Goal: Communication & Community: Answer question/provide support

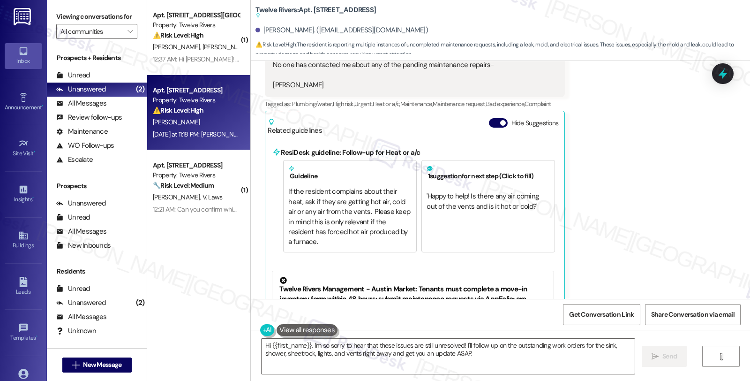
scroll to position [3756, 0]
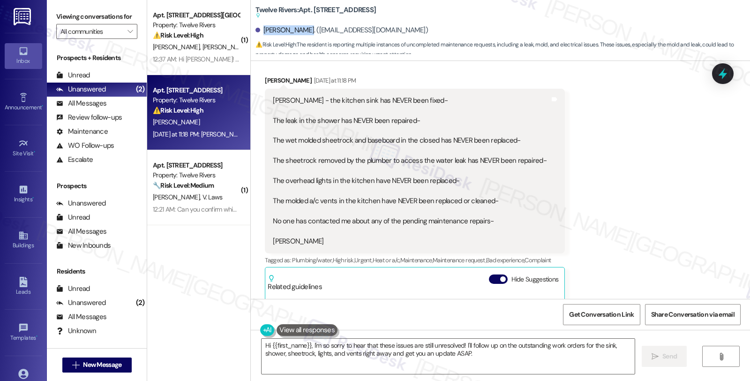
drag, startPoint x: 256, startPoint y: 28, endPoint x: 297, endPoint y: 26, distance: 41.3
click at [297, 26] on div "[PERSON_NAME]. ([EMAIL_ADDRESS][DOMAIN_NAME])" at bounding box center [342, 30] width 173 height 10
copy div "[PERSON_NAME]"
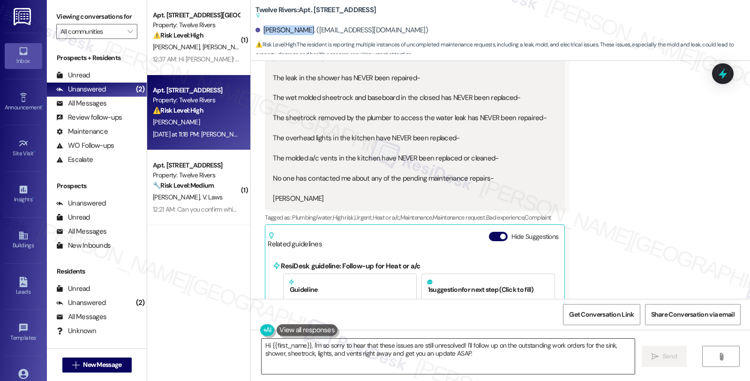
scroll to position [3861, 0]
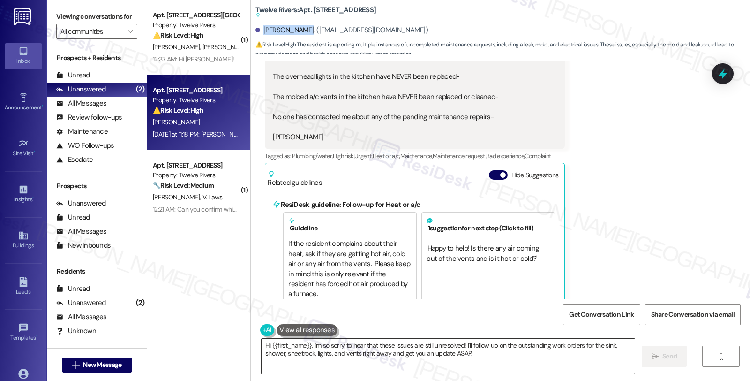
click at [262, 345] on textarea "Hi {{first_name}}, I'm so sorry to hear that these issues are still unresolved!…" at bounding box center [448, 356] width 373 height 35
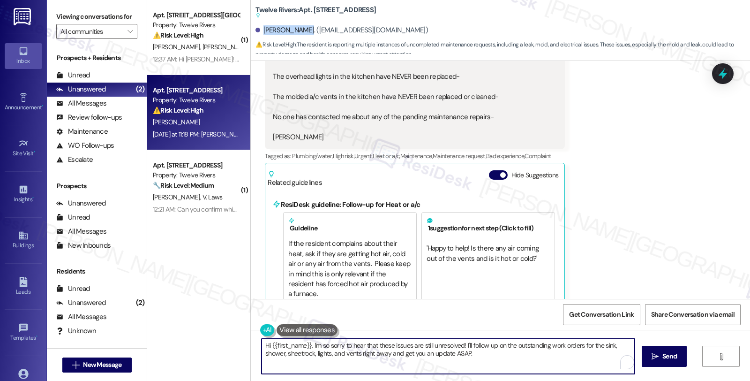
click at [262, 345] on textarea "Hi {{first_name}}, I'm so sorry to hear that these issues are still unresolved!…" at bounding box center [448, 356] width 373 height 35
click at [268, 340] on textarea "Myh apologiesHi {{first_name}}, I'm so sorry to hear that these issues are stil…" at bounding box center [448, 356] width 373 height 35
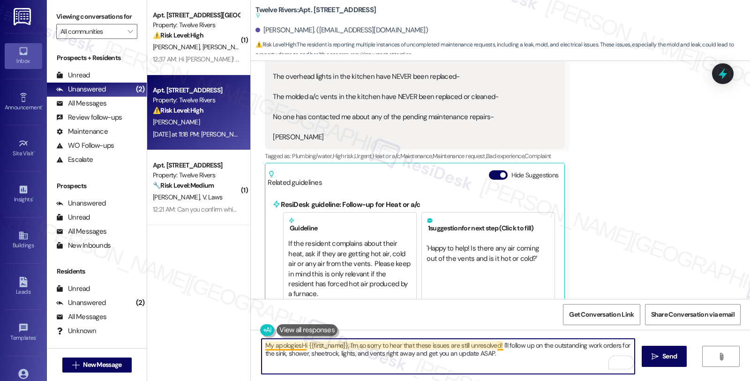
click at [295, 347] on textarea "My apologiesHi {{first_name}}, I'm so sorry to hear that these issues are still…" at bounding box center [448, 356] width 373 height 35
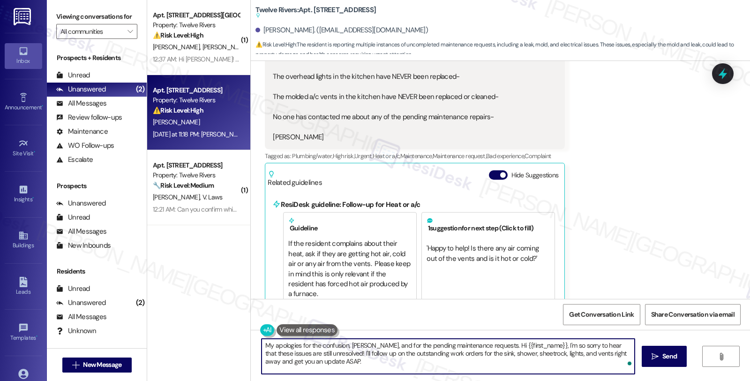
click at [483, 345] on textarea "My apologies for the confusion, [PERSON_NAME], and for the pending maintenance …" at bounding box center [448, 356] width 373 height 35
click at [479, 346] on textarea "My apologies for the confusion, [PERSON_NAME], and for the pending maintenance …" at bounding box center [448, 356] width 373 height 35
click at [446, 352] on textarea "My apologies for the confusion, [PERSON_NAME], and for the pending maintenance …" at bounding box center [448, 356] width 373 height 35
drag, startPoint x: 610, startPoint y: 346, endPoint x: 593, endPoint y: 352, distance: 17.8
click at [593, 352] on textarea "My apologies for the confusion, [PERSON_NAME], and for the pending maintenance …" at bounding box center [448, 356] width 373 height 35
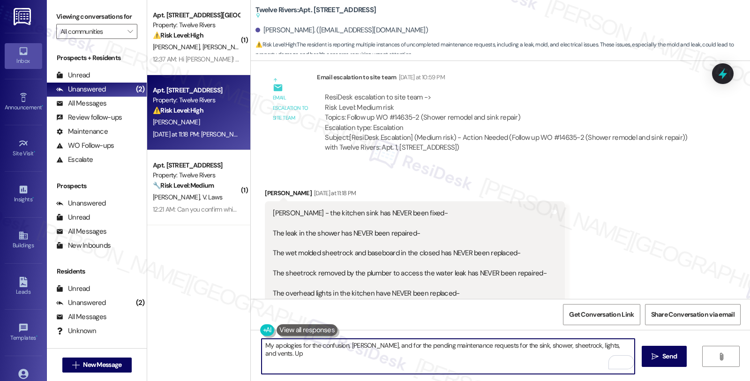
scroll to position [3496, 0]
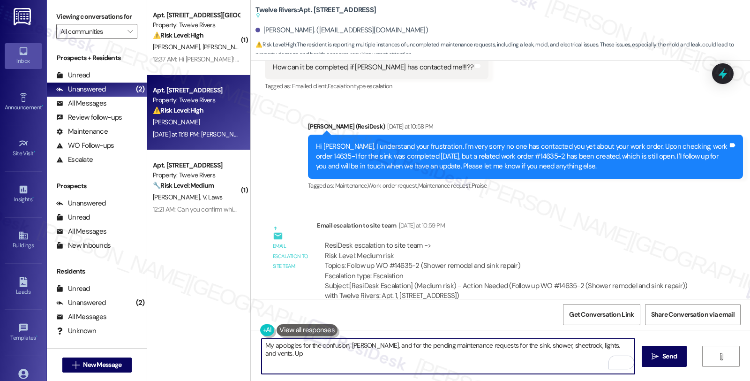
click at [616, 345] on textarea "My apologies for the confusion, [PERSON_NAME], and for the pending maintenance …" at bounding box center [448, 356] width 373 height 35
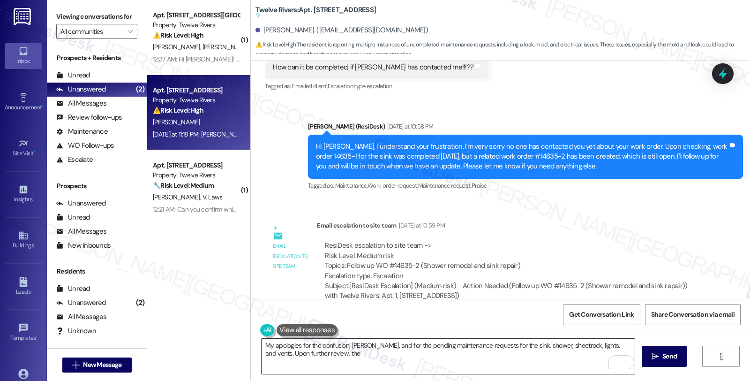
click at [566, 366] on textarea "My apologies for the confusion, [PERSON_NAME], and for the pending maintenance …" at bounding box center [448, 356] width 373 height 35
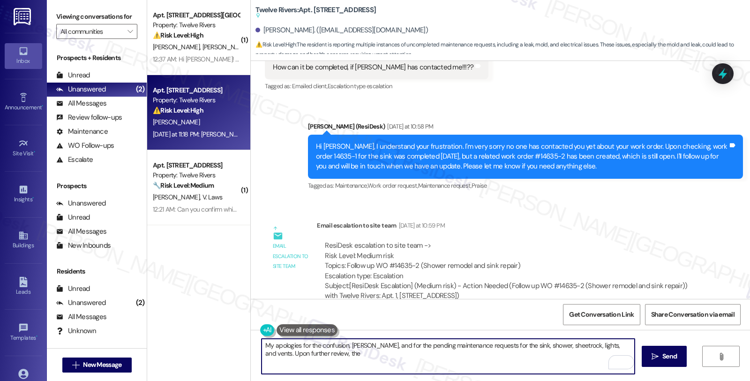
click at [471, 361] on textarea "My apologies for the confusion, [PERSON_NAME], and for the pending maintenance …" at bounding box center [448, 356] width 373 height 35
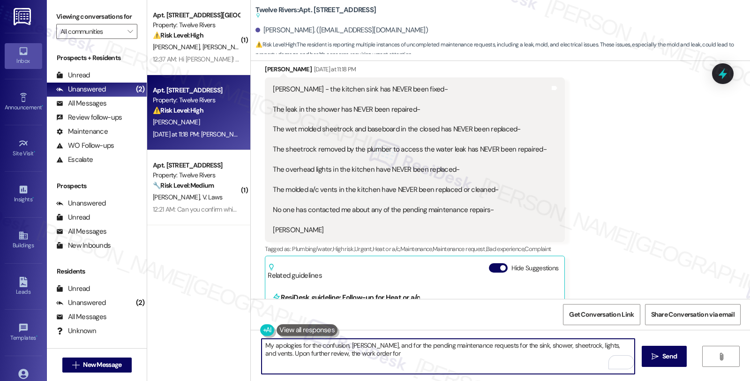
scroll to position [3704, 0]
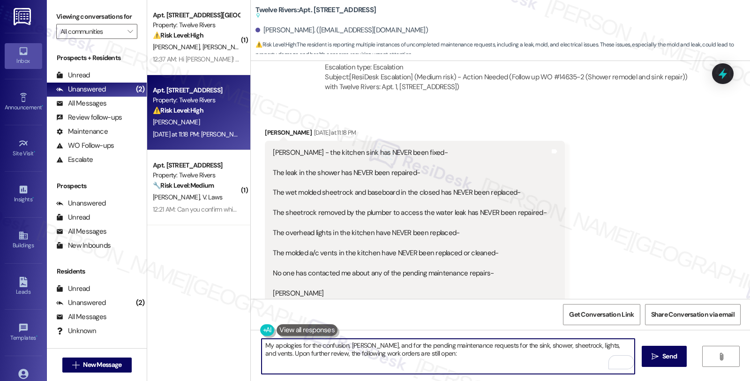
click at [429, 353] on textarea "My apologies for the confusion, [PERSON_NAME], and for the pending maintenance …" at bounding box center [448, 356] width 373 height 35
paste textarea "#14904-1"
paste textarea "#14635-2"
paste textarea "#14596-1"
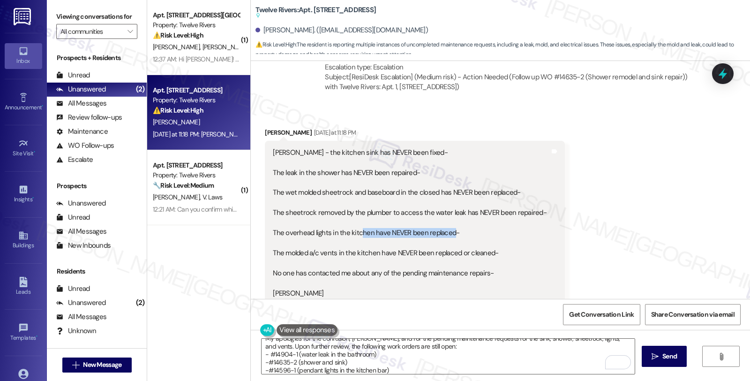
drag, startPoint x: 446, startPoint y: 203, endPoint x: 354, endPoint y: 203, distance: 91.9
click at [354, 203] on div "[PERSON_NAME] - the kitchen sink has NEVER been fixed- The leak in the shower h…" at bounding box center [410, 223] width 274 height 151
drag, startPoint x: 288, startPoint y: 219, endPoint x: 396, endPoint y: 219, distance: 108.3
click at [396, 219] on div "[PERSON_NAME] - the kitchen sink has NEVER been fixed- The leak in the shower h…" at bounding box center [410, 223] width 274 height 151
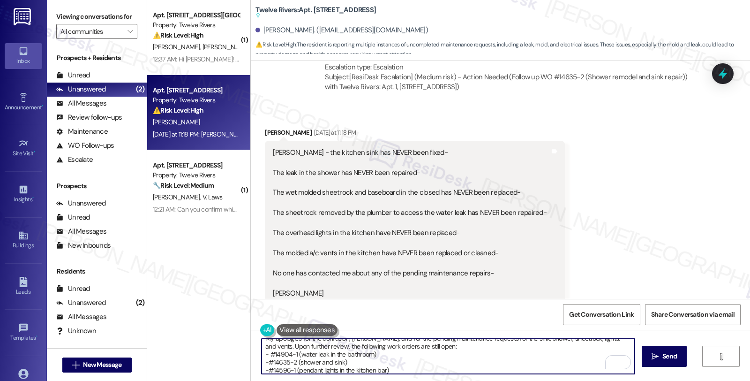
click at [402, 365] on textarea "My apologies for the confusion, [PERSON_NAME], and for the pending maintenance …" at bounding box center [448, 356] width 373 height 35
click at [397, 366] on textarea "My apologies for the confusion, [PERSON_NAME], and for the pending maintenance …" at bounding box center [448, 356] width 373 height 35
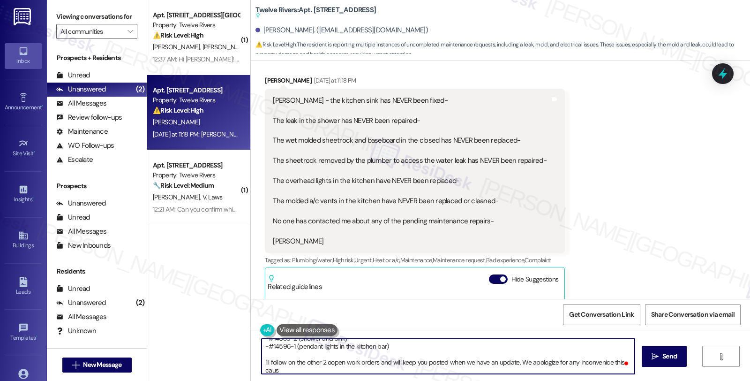
scroll to position [31, 0]
click at [356, 369] on textarea "My apologies for the confusion, [PERSON_NAME], and for the pending maintenance …" at bounding box center [448, 356] width 373 height 35
click at [325, 368] on textarea "My apologies for the confusion, [PERSON_NAME], and for the pending maintenance …" at bounding box center [448, 356] width 373 height 35
click at [325, 369] on textarea "My apologies for the confusion, [PERSON_NAME], and for the pending maintenance …" at bounding box center [448, 356] width 373 height 35
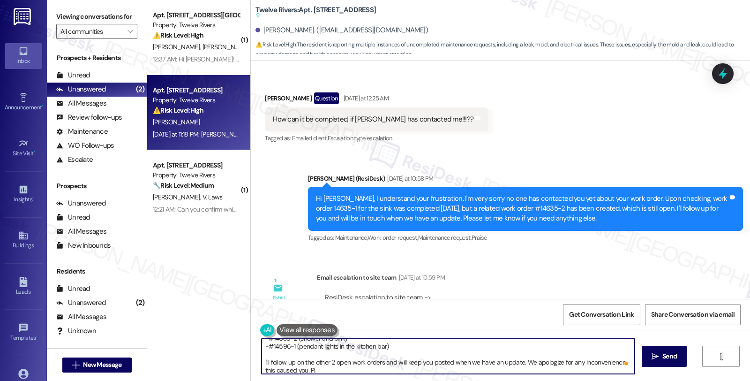
scroll to position [34, 0]
drag, startPoint x: 305, startPoint y: 369, endPoint x: 340, endPoint y: 369, distance: 35.6
click at [340, 369] on textarea "My apologies for the confusion, [PERSON_NAME], and for the pending maintenance …" at bounding box center [448, 356] width 373 height 35
type textarea "My apologies for the confusion, [PERSON_NAME], and for the pending maintenance …"
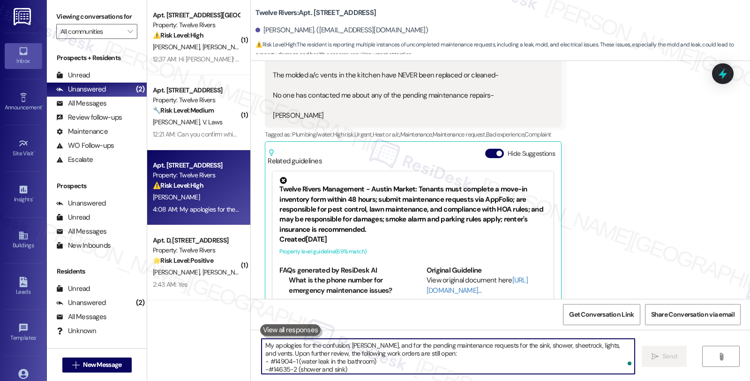
scroll to position [4189, 0]
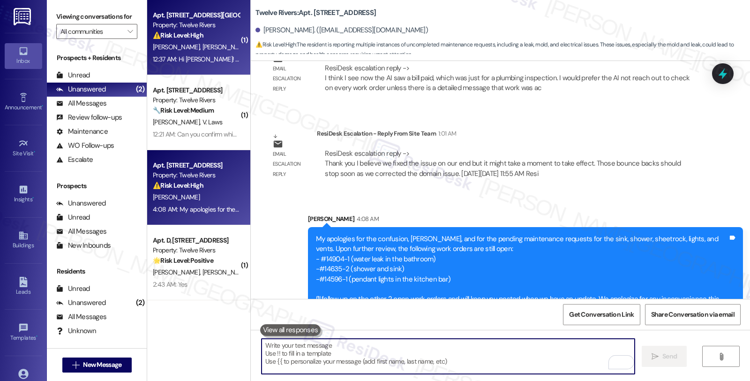
click at [200, 37] on div "⚠️ Risk Level: High The resident indicates that several maintenance requests ha…" at bounding box center [196, 35] width 87 height 10
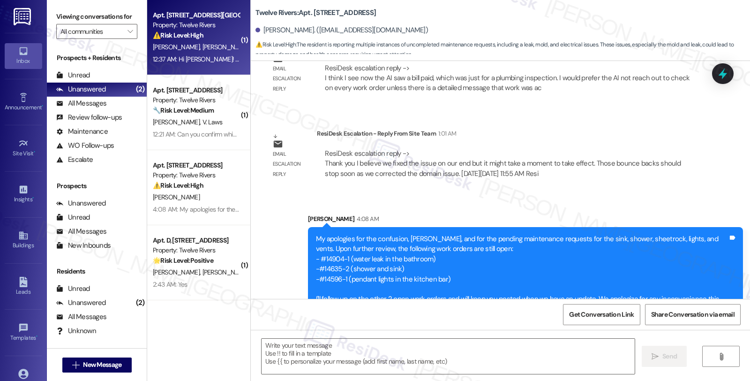
type textarea "Fetching suggested responses. Please feel free to read through the conversation…"
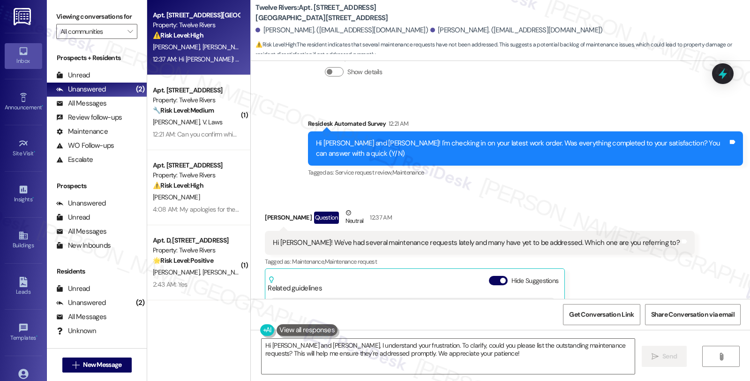
scroll to position [430, 0]
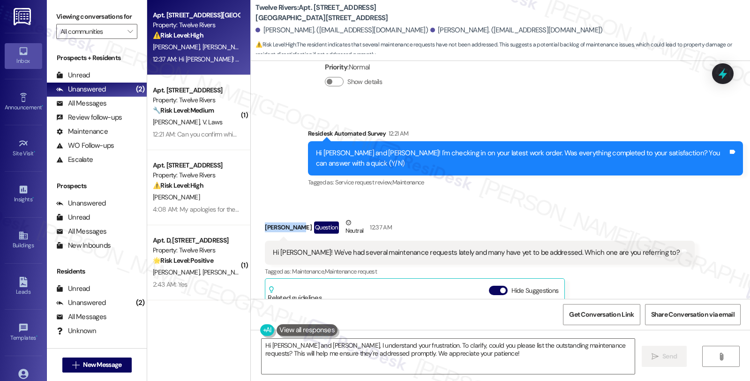
drag, startPoint x: 259, startPoint y: 215, endPoint x: 293, endPoint y: 217, distance: 33.8
click at [293, 218] on div "[PERSON_NAME] Question Neutral 12:37 AM" at bounding box center [480, 229] width 430 height 23
copy div "[PERSON_NAME]"
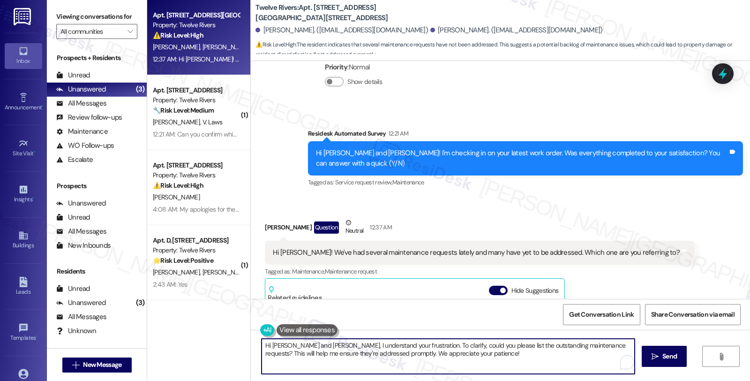
drag, startPoint x: 265, startPoint y: 345, endPoint x: 306, endPoint y: 346, distance: 40.8
click at [306, 346] on textarea "Hi [PERSON_NAME] and [PERSON_NAME], I understand your frustration. To clarify, …" at bounding box center [448, 356] width 373 height 35
click at [280, 345] on textarea "Hi [PERSON_NAME], I understand your frustration. To clarify, could you please l…" at bounding box center [448, 356] width 373 height 35
click at [345, 345] on textarea "Hi [PERSON_NAME], thanks for reaching out. I understand your frustration. To cl…" at bounding box center [448, 356] width 373 height 35
click at [557, 355] on textarea "Hi [PERSON_NAME], thanks for reaching out. As I've checked, I understand your f…" at bounding box center [448, 356] width 373 height 35
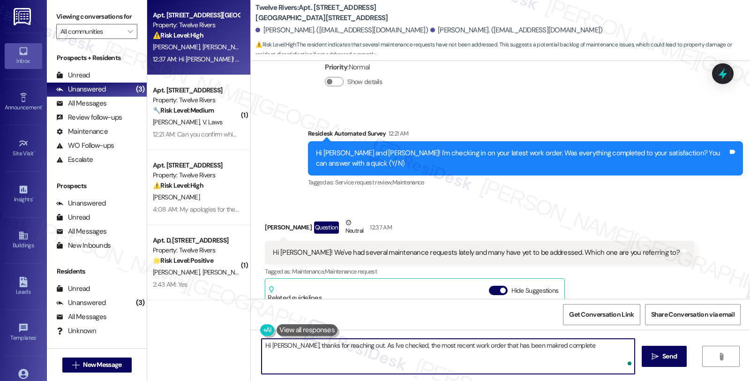
type textarea "Hi [PERSON_NAME], thanks for reaching out. As I've checked, the most recent wor…"
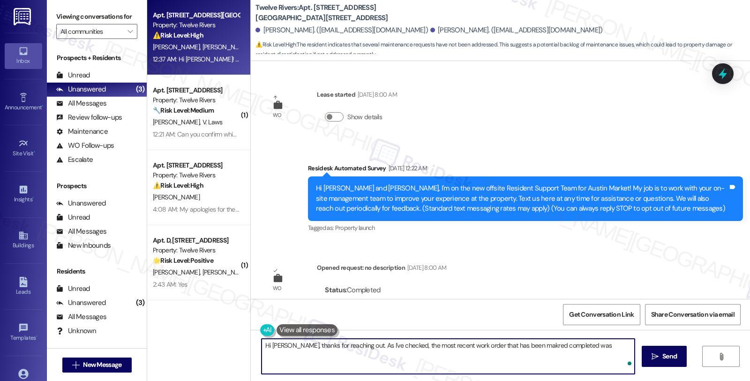
scroll to position [430, 0]
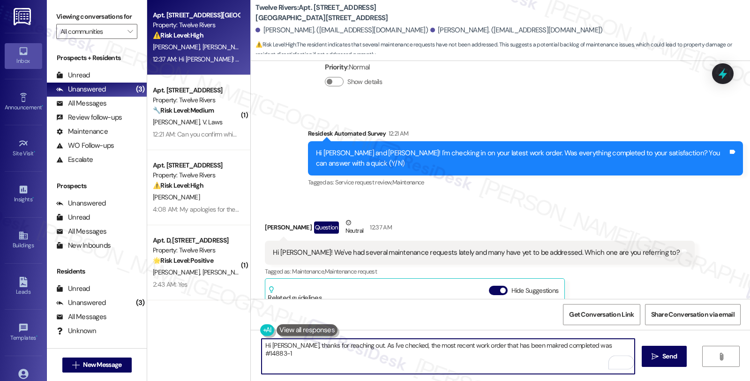
click at [559, 345] on textarea "Hi Amy, thanks for reaching out. As I've checked, the most recent work order th…" at bounding box center [448, 356] width 373 height 35
click at [598, 343] on textarea "Hi Amy, thanks for reaching out. As I've checked, the most recent work order th…" at bounding box center [448, 356] width 373 height 35
click at [388, 354] on textarea "Hi Amy, thanks for reaching out. As I've checked, the most recent work order th…" at bounding box center [448, 356] width 373 height 35
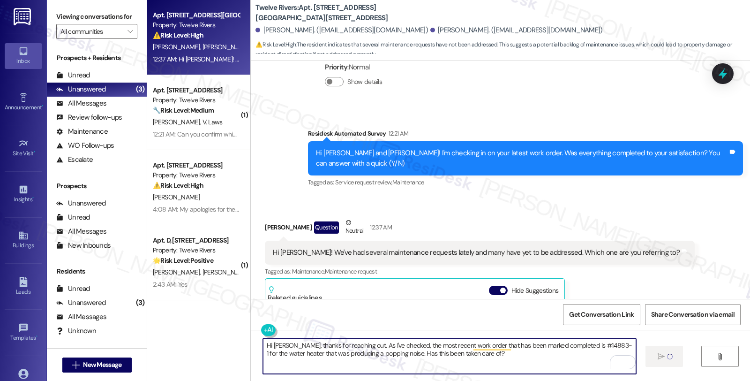
type textarea "Hi Amy, thanks for reaching out. As I've checked, the most recent work order th…"
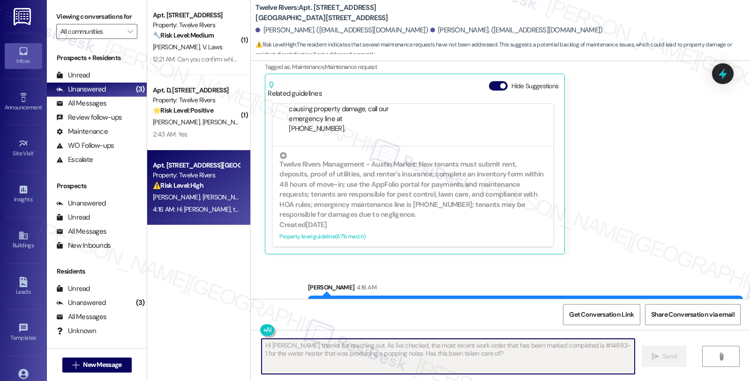
scroll to position [662, 0]
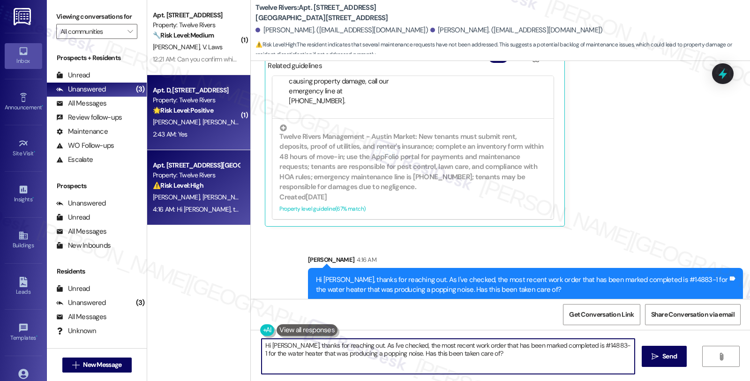
click at [214, 112] on div "🌟 Risk Level: Positive The resident responded positively to a check-in regardin…" at bounding box center [196, 110] width 87 height 10
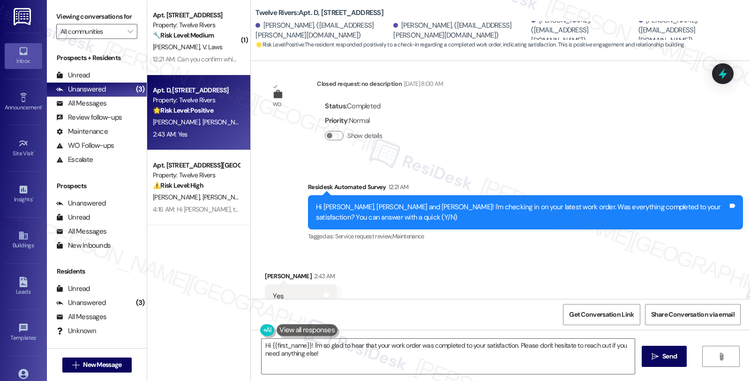
scroll to position [767, 0]
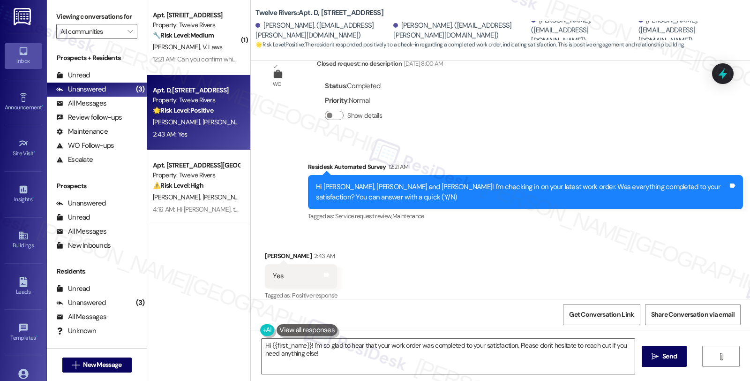
click at [273, 251] on div "Angelica Ilagan 2:43 AM" at bounding box center [301, 257] width 72 height 13
copy div "Angelica"
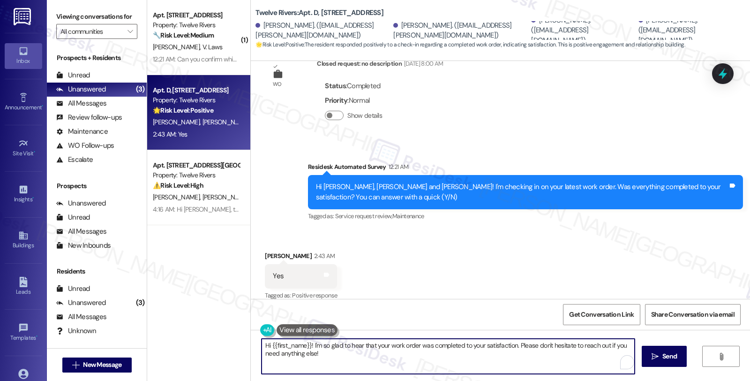
drag, startPoint x: 266, startPoint y: 346, endPoint x: 307, endPoint y: 346, distance: 40.3
click at [307, 346] on textarea "Hi {{first_name}}! I'm so glad to hear that your work order was completed to yo…" at bounding box center [448, 356] width 373 height 35
paste textarea "Angelica"
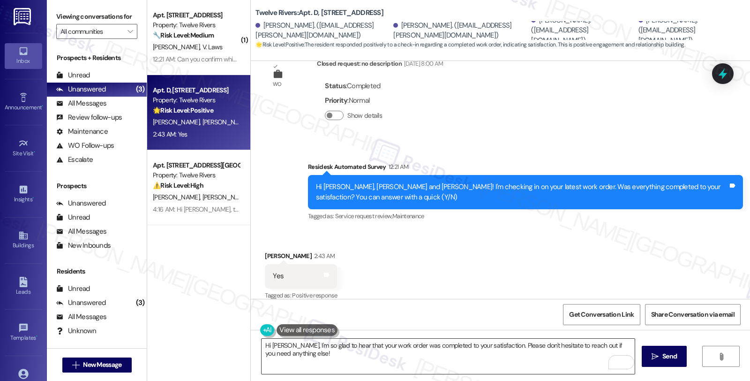
drag, startPoint x: 455, startPoint y: 359, endPoint x: 471, endPoint y: 359, distance: 15.9
click at [455, 359] on textarea "Hi Angelica, I'm so glad to hear that your work order was completed to your sat…" at bounding box center [448, 356] width 373 height 35
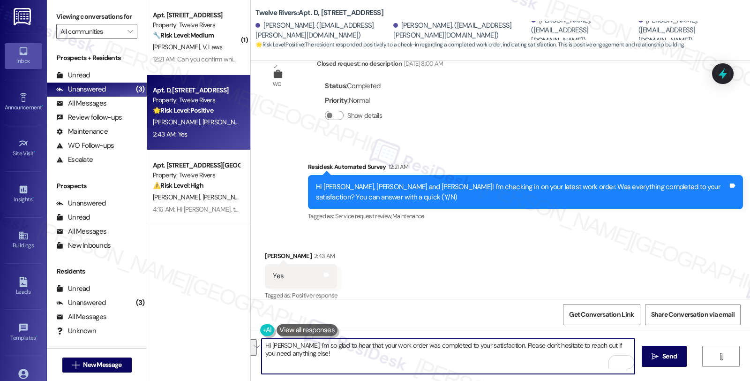
drag, startPoint x: 498, startPoint y: 345, endPoint x: 504, endPoint y: 358, distance: 14.3
click at [504, 358] on textarea "Hi Angelica, I'm so glad to hear that your work order was completed to your sat…" at bounding box center [448, 356] width 373 height 35
paste textarea "We strive to make your experience here as smooth as possible, and your positive…"
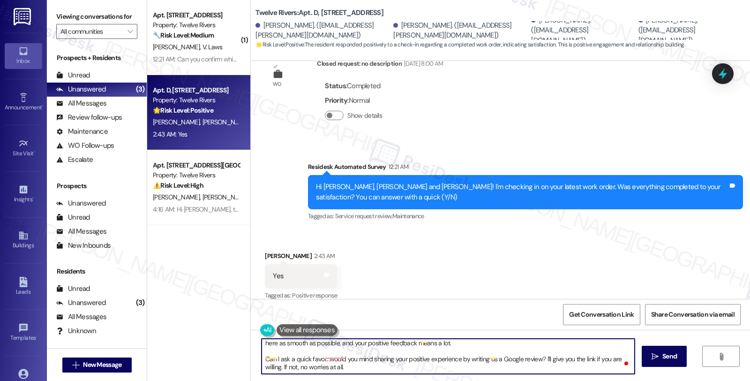
type textarea "Hi Angelica, I'm so glad to hear that your work order was completed to your sat…"
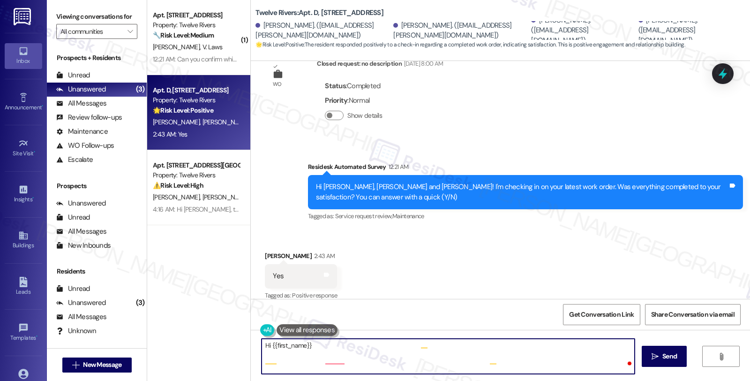
scroll to position [0, 0]
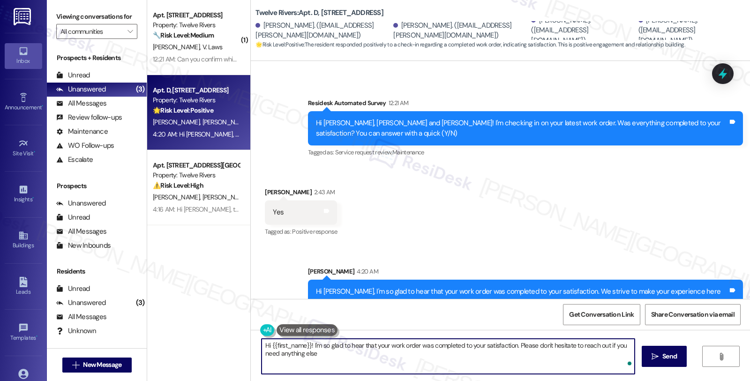
type textarea "Hi {{first_name}}! I'm so glad to hear that your work order was completed to yo…"
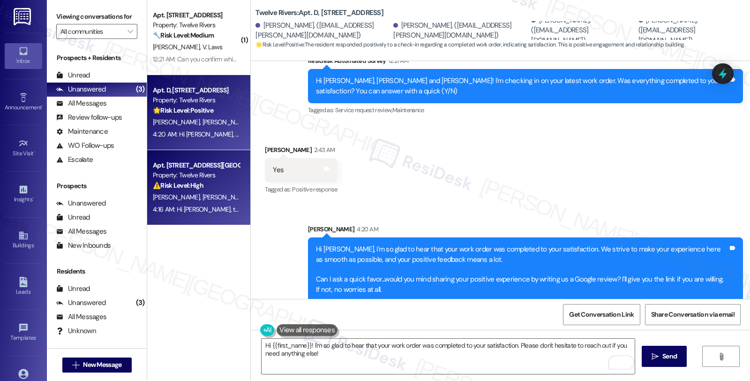
click at [224, 185] on div "⚠️ Risk Level: High The resident indicates that several maintenance requests ha…" at bounding box center [196, 186] width 87 height 10
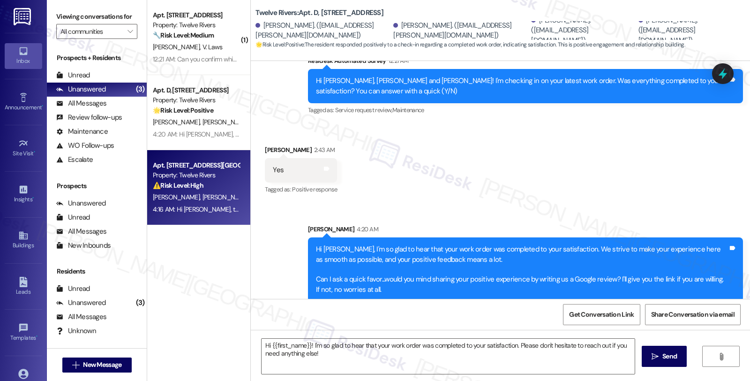
type textarea "Fetching suggested responses. Please feel free to read through the conversation…"
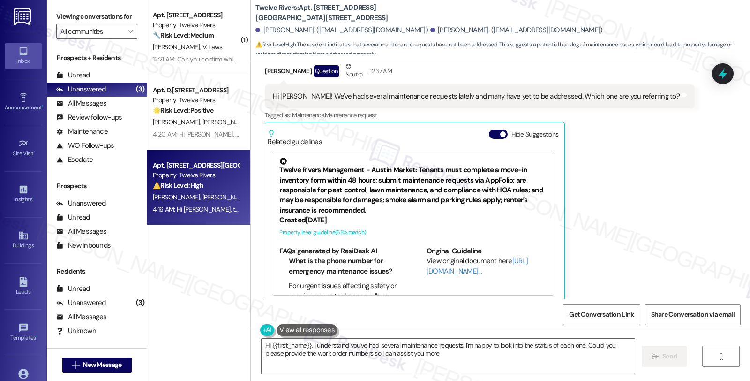
scroll to position [587, 0]
type textarea "Hi {{first_name}}, I understand you've had several maintenance requests. I'm ha…"
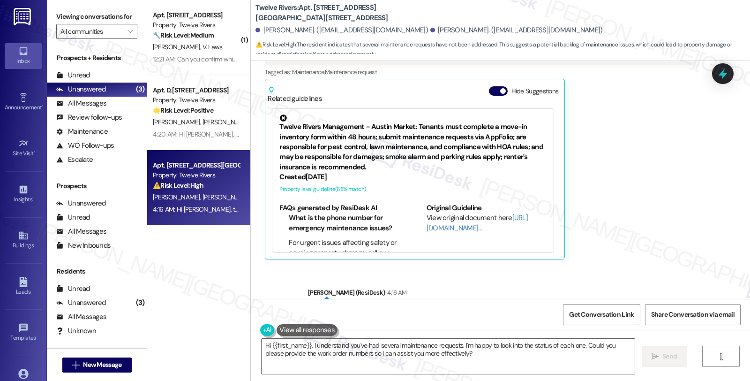
scroll to position [676, 0]
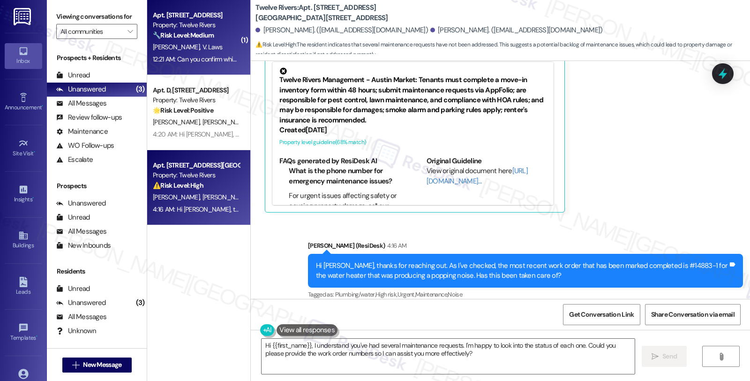
click at [214, 52] on div "J. Williams V. Laws" at bounding box center [196, 47] width 89 height 12
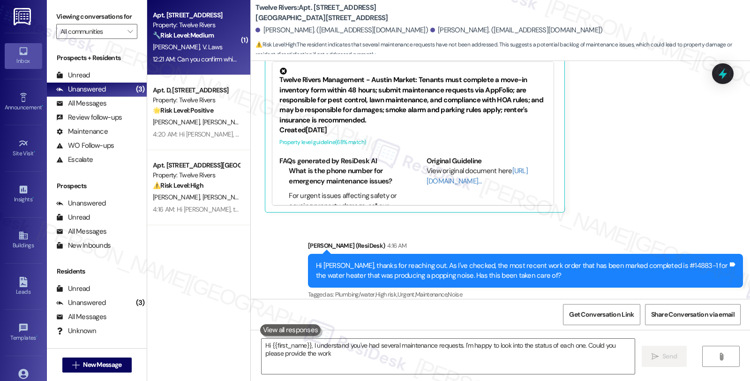
type textarea "Hi {{first_name}}, I understand you've had several maintenance requests. I'm ha…"
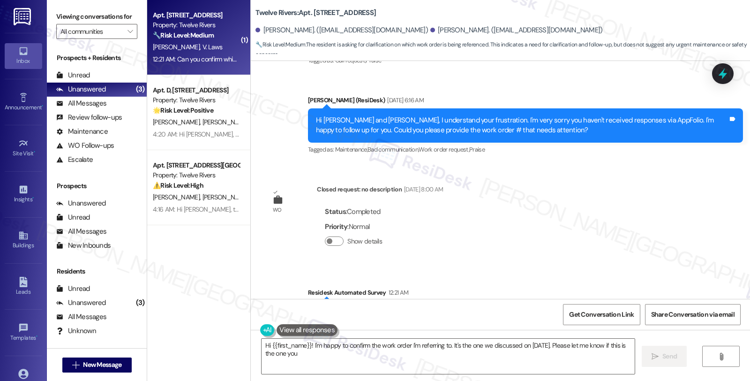
scroll to position [738, 0]
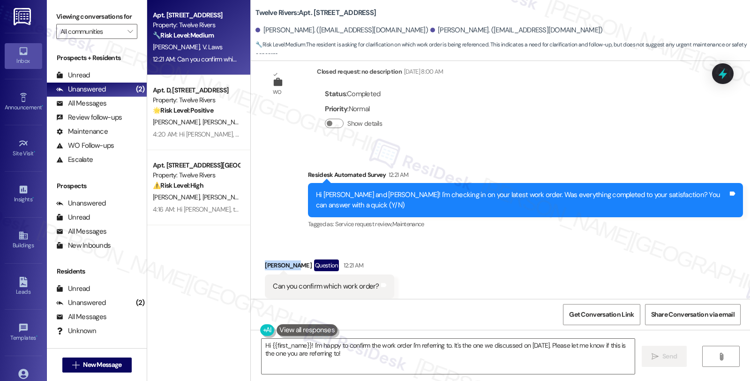
drag, startPoint x: 258, startPoint y: 242, endPoint x: 291, endPoint y: 246, distance: 33.0
click at [291, 252] on div "Received via SMS Vance Laws Question 12:21 AM Can you confirm which work order?…" at bounding box center [329, 285] width 143 height 67
copy div "Vance Laws"
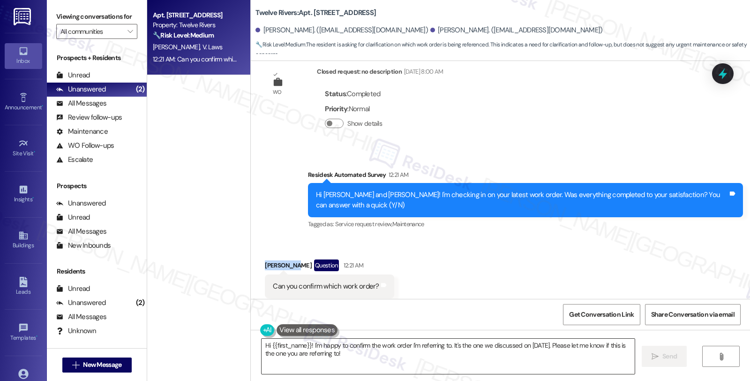
copy div "Vance Laws"
click at [265, 340] on textarea "Hi {{first_name}}! I'm happy to confirm the work order I'm referring to. It's t…" at bounding box center [448, 356] width 373 height 35
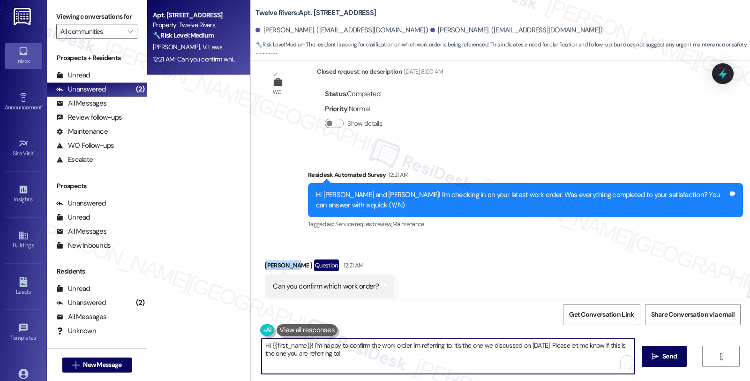
click at [267, 345] on textarea "Hi {{first_name}}! I'm happy to confirm the work order I'm referring to. It's t…" at bounding box center [448, 356] width 373 height 35
click at [268, 348] on textarea "Hi {Vance, thanks for reaching out. {first_name}}! I'm happy to confirm the wor…" at bounding box center [448, 356] width 373 height 35
drag, startPoint x: 352, startPoint y: 347, endPoint x: 467, endPoint y: 367, distance: 116.9
click at [467, 367] on textarea "Hi Vance, thanks for reaching out. {first_name}}! I'm happy to confirm the work…" at bounding box center [448, 356] width 373 height 35
paste textarea "#14557-1"
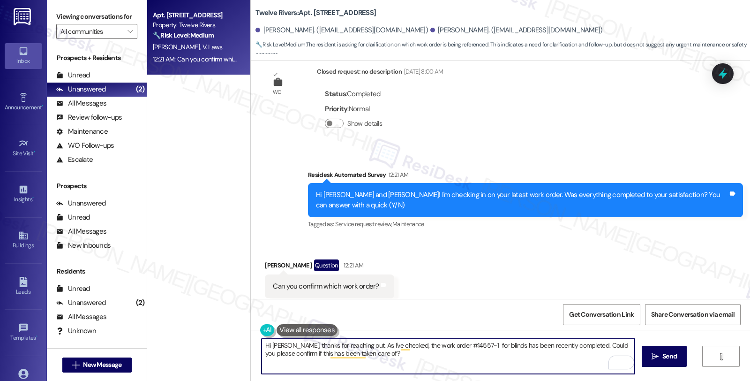
click at [406, 343] on textarea "Hi Vance, thanks for reaching out. As I've checked, the work order #14557-1 for…" at bounding box center [448, 356] width 373 height 35
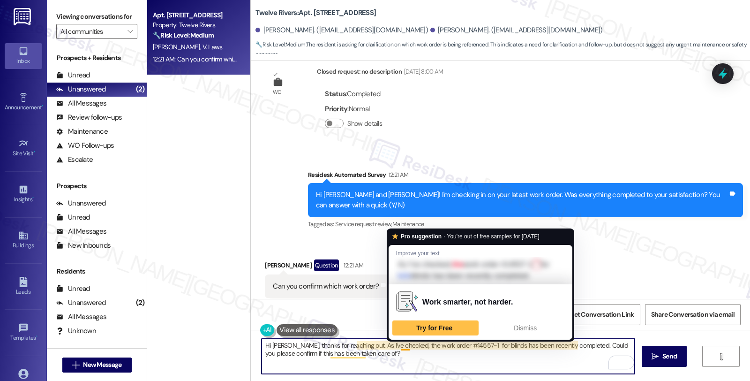
click at [399, 346] on textarea "Hi Vance, thanks for reaching out. As I've checked, the work order #14557-1 for…" at bounding box center [448, 356] width 373 height 35
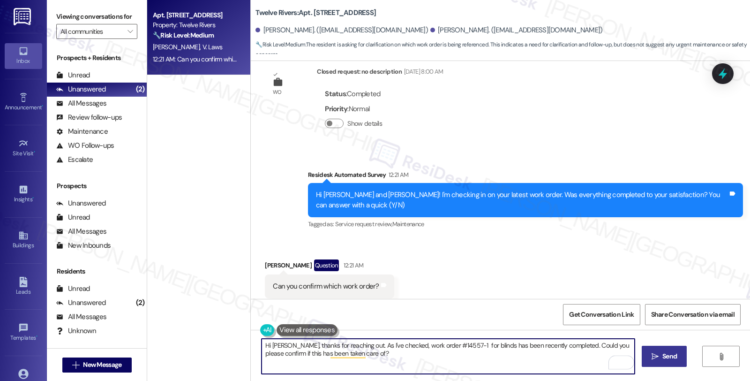
type textarea "Hi Vance, thanks for reaching out. As I've checked, work order #14557-1 for bli…"
click at [662, 350] on button " Send" at bounding box center [664, 356] width 45 height 21
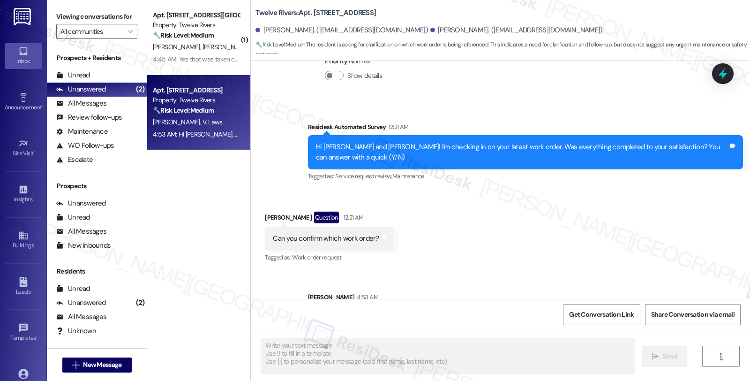
scroll to position [813, 0]
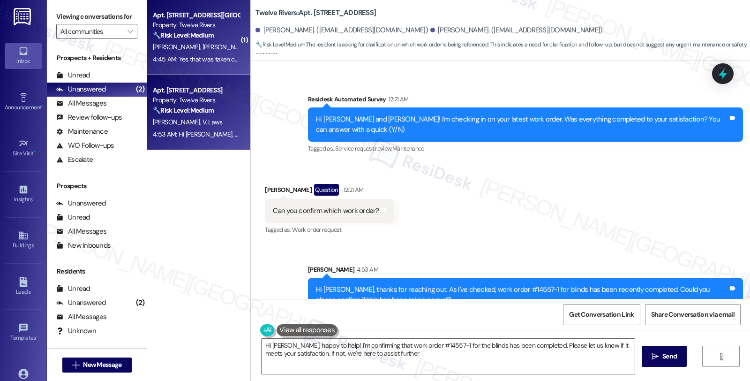
type textarea "Hi Vance, happy to help! I'm confirming that work order #14557-1 for the blinds…"
click at [200, 58] on div "4:45 AM: Yes that was taken care of 4:45 AM: Yes that was taken care of" at bounding box center [202, 59] width 98 height 8
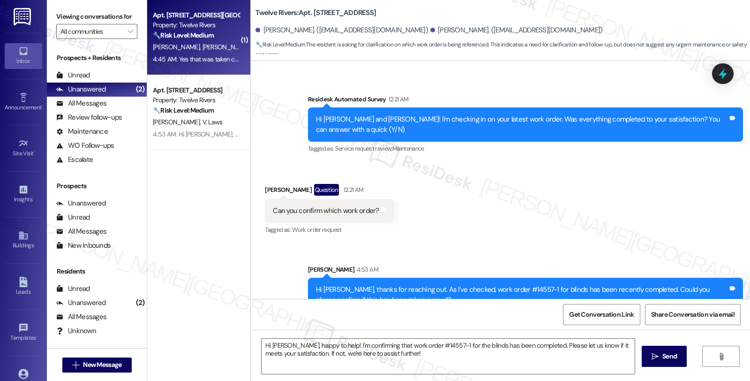
type textarea "Fetching suggested responses. Please feel free to read through the conversation…"
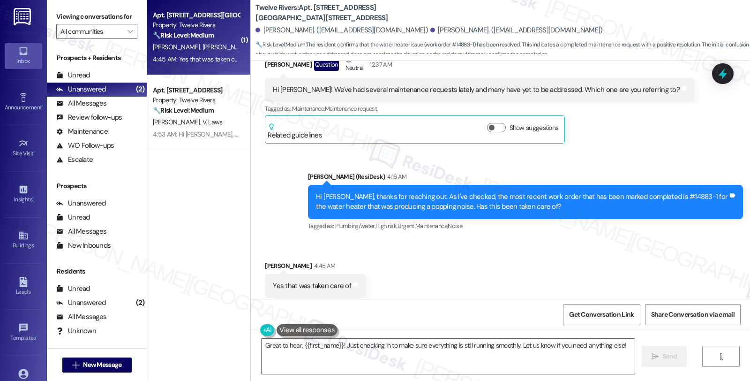
scroll to position [602, 0]
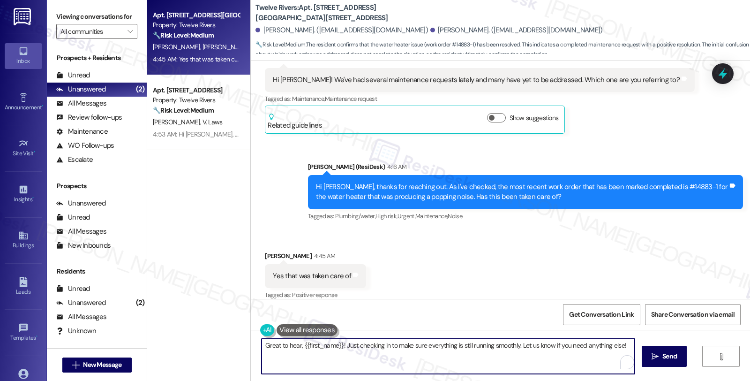
click at [439, 347] on textarea "Great to hear, {{first_name}}! Just checking in to make sure everything is stil…" at bounding box center [448, 356] width 373 height 35
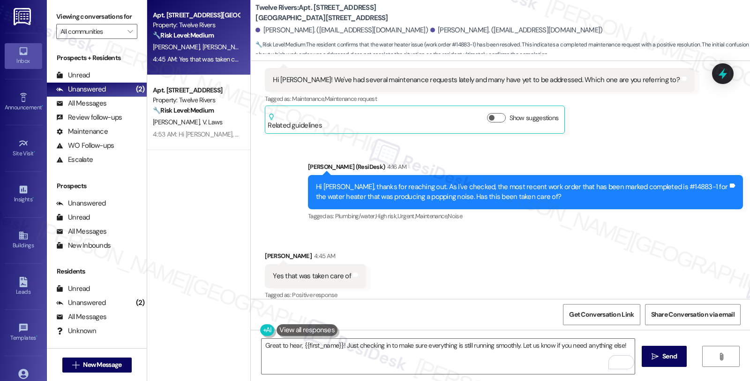
click at [265, 251] on div "Catherine Hoffman 4:45 AM" at bounding box center [315, 257] width 101 height 13
copy div "Catherine"
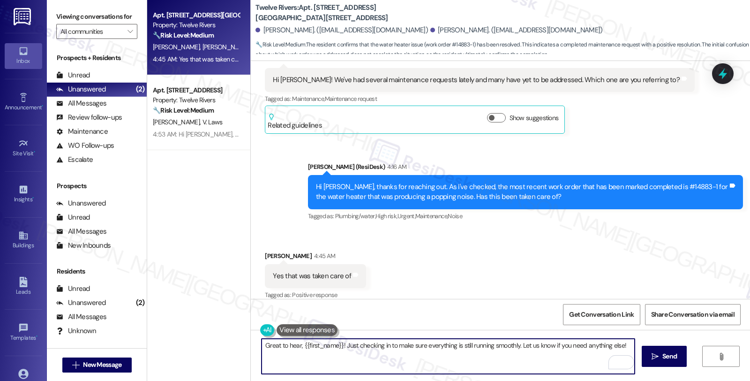
drag, startPoint x: 297, startPoint y: 347, endPoint x: 336, endPoint y: 344, distance: 38.5
click at [336, 344] on textarea "Great to hear, {{first_name}}! Just checking in to make sure everything is stil…" at bounding box center [448, 356] width 373 height 35
paste textarea "Catherine"
drag, startPoint x: 500, startPoint y: 345, endPoint x: 185, endPoint y: 344, distance: 315.5
click at [185, 345] on div "Apt. 6807 Columbia Drive, 6807 Columbia Drive Property: Twelve Rivers 🔧 Risk Le…" at bounding box center [448, 190] width 603 height 381
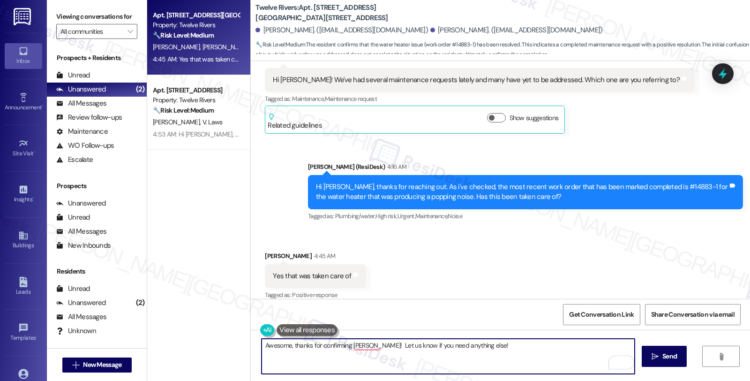
type textarea "Awesome, thanks for confirming, Catherine! Let us know if you need anything els…"
click at [374, 345] on textarea "Awesome, thanks for confirming, Catherine! Let us know if you need anything els…" at bounding box center [448, 356] width 373 height 35
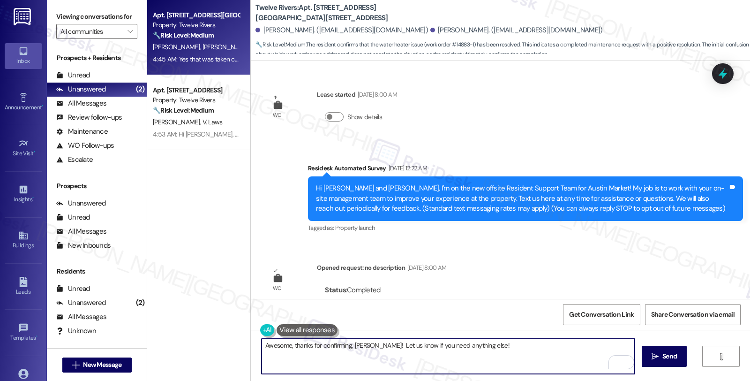
scroll to position [602, 0]
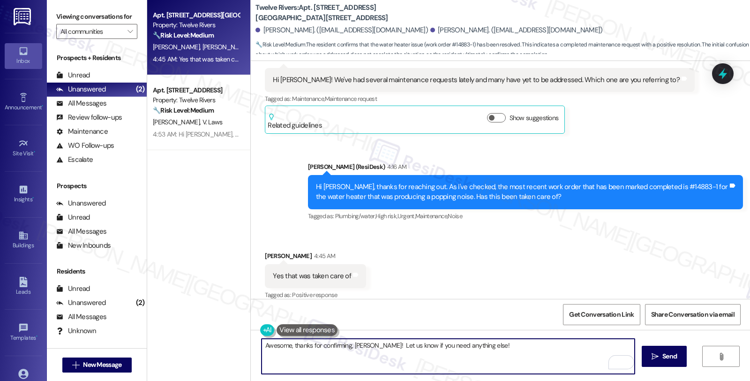
type textarea "Awesome, thanks for confirming, Catherine. Let us know if you need anything els…"
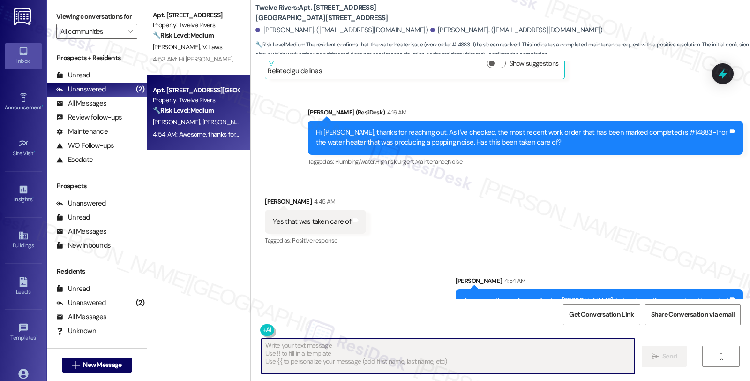
scroll to position [668, 0]
